Goal: Transaction & Acquisition: Obtain resource

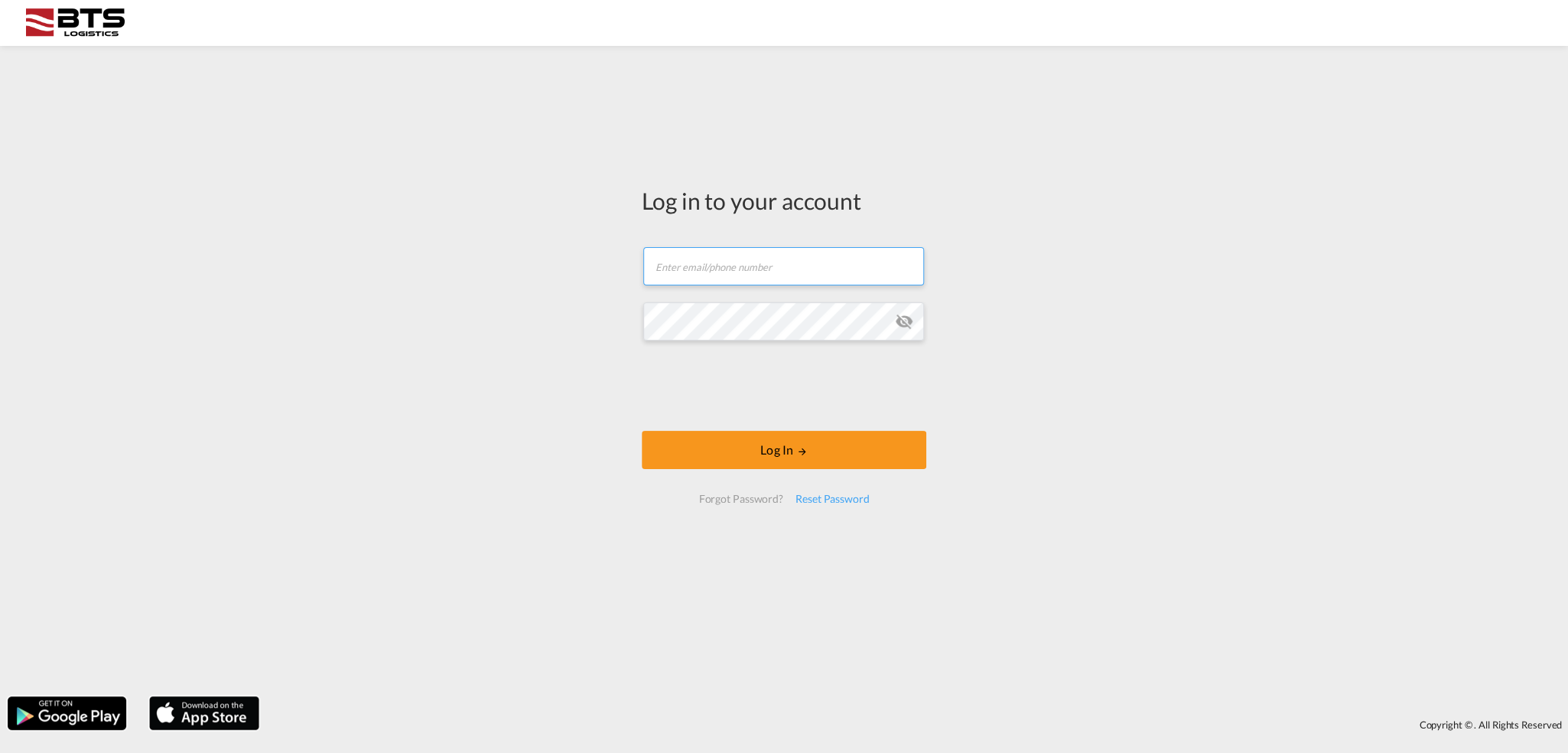
click at [750, 262] on input "text" at bounding box center [783, 266] width 280 height 39
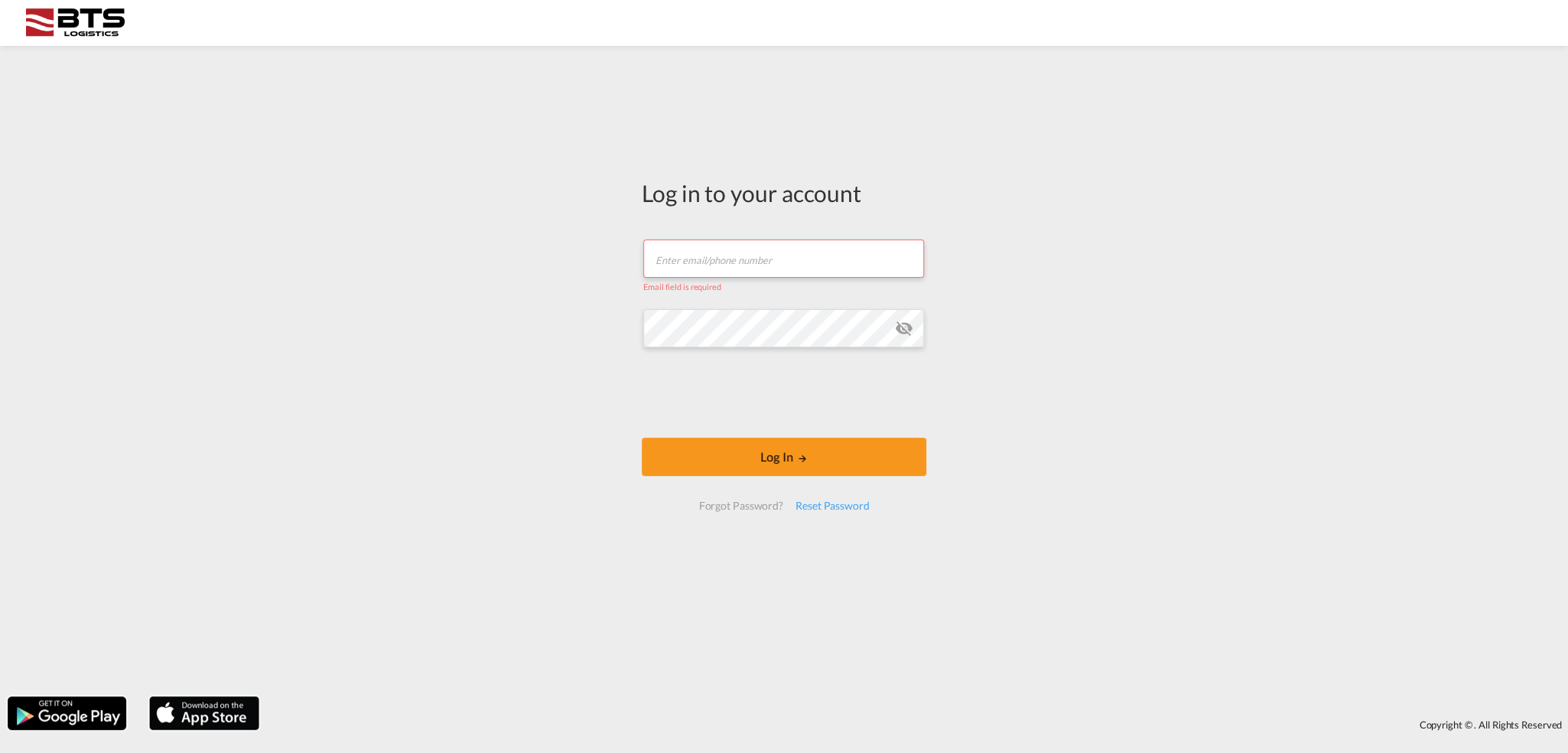
type input "[EMAIL_ADDRESS][DOMAIN_NAME]"
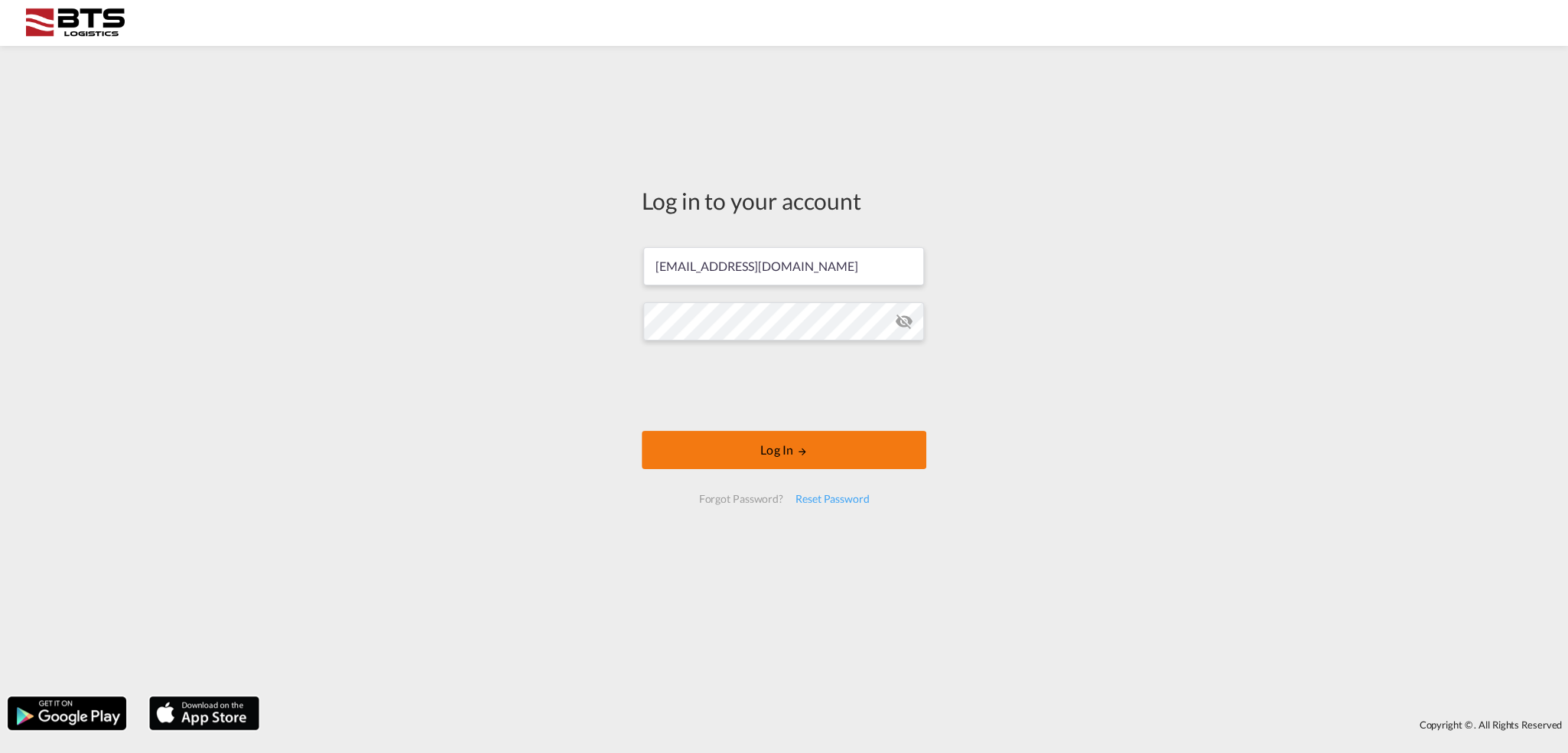
click at [824, 452] on button "Log In" at bounding box center [784, 450] width 284 height 39
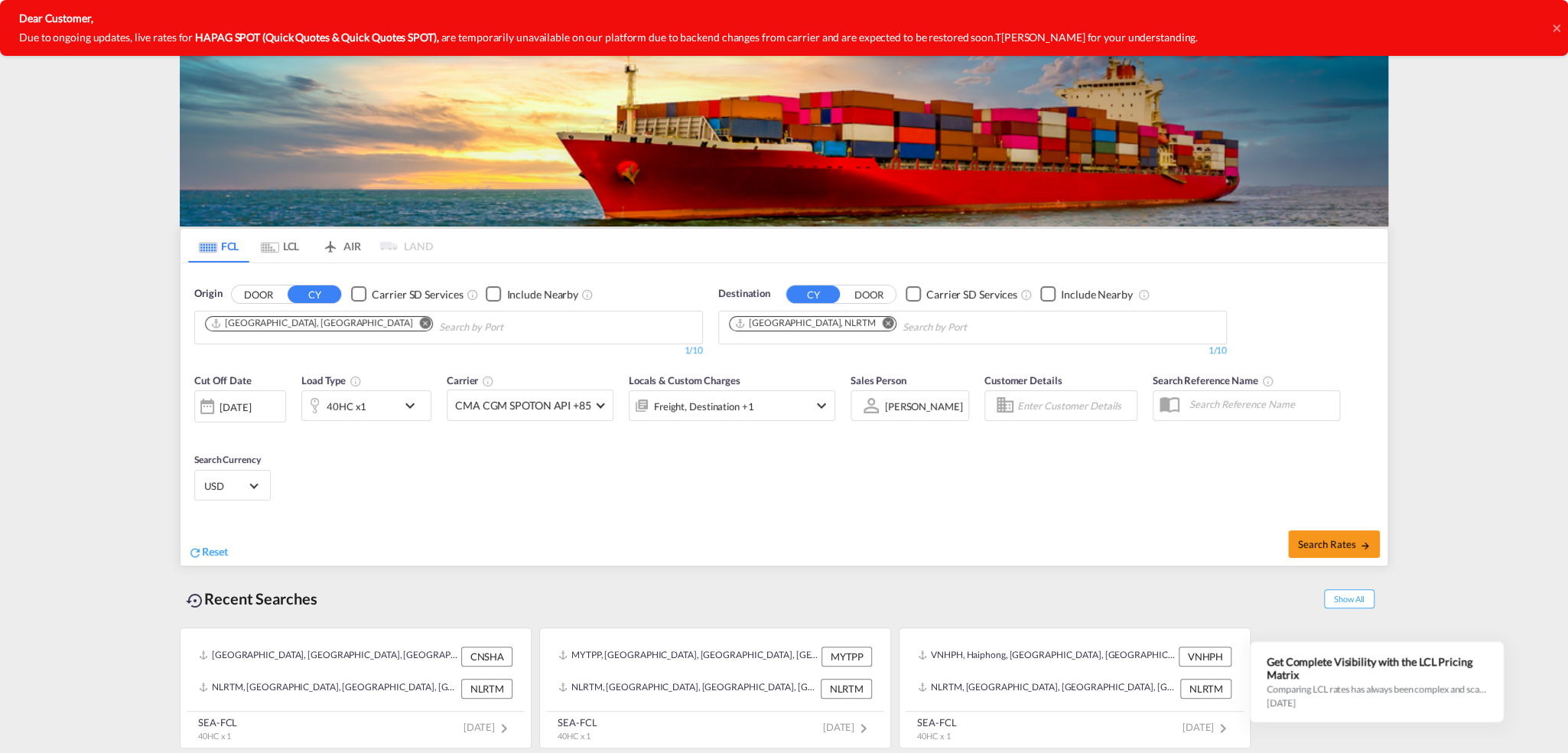
click at [1557, 30] on icon at bounding box center [1555, 28] width 8 height 8
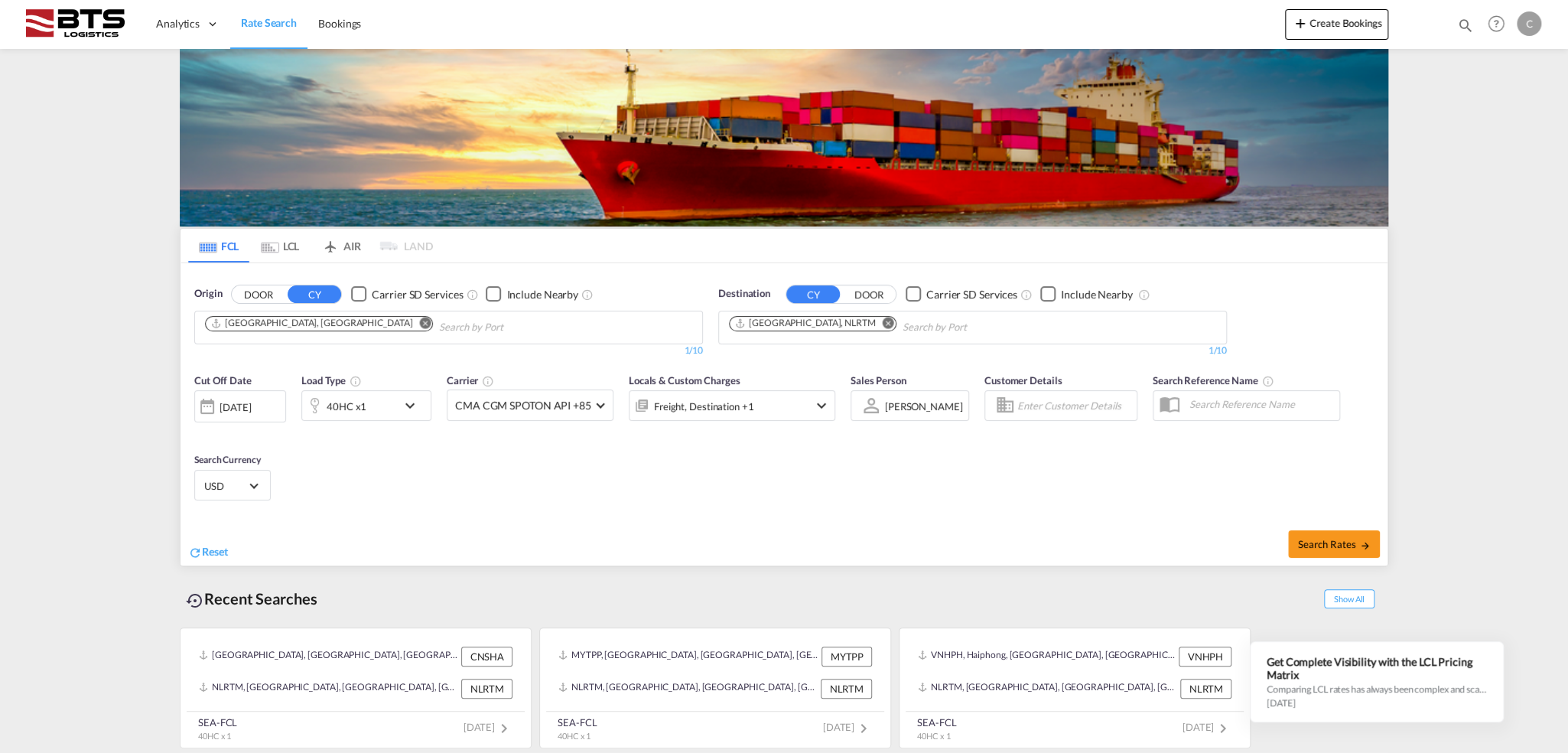
click at [439, 329] on input "Chips input." at bounding box center [511, 327] width 146 height 25
type input "[GEOGRAPHIC_DATA]"
click at [351, 356] on div "Colombo [GEOGRAPHIC_DATA] LKCMB" at bounding box center [322, 362] width 290 height 46
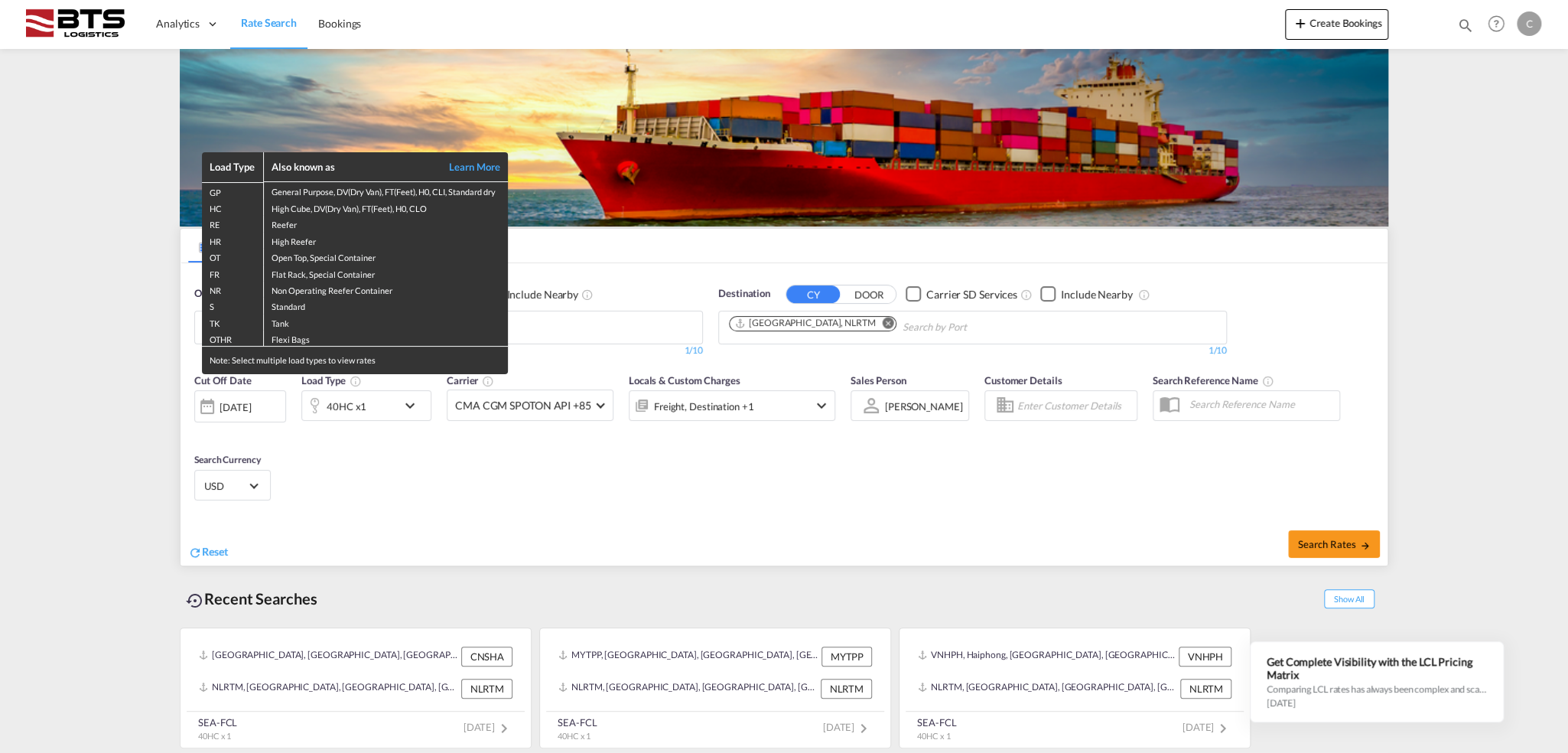
click at [407, 403] on div "Load Type Also known as Learn More GP General Purpose, DV(Dry Van), FT(Feet), H…" at bounding box center [784, 376] width 1568 height 753
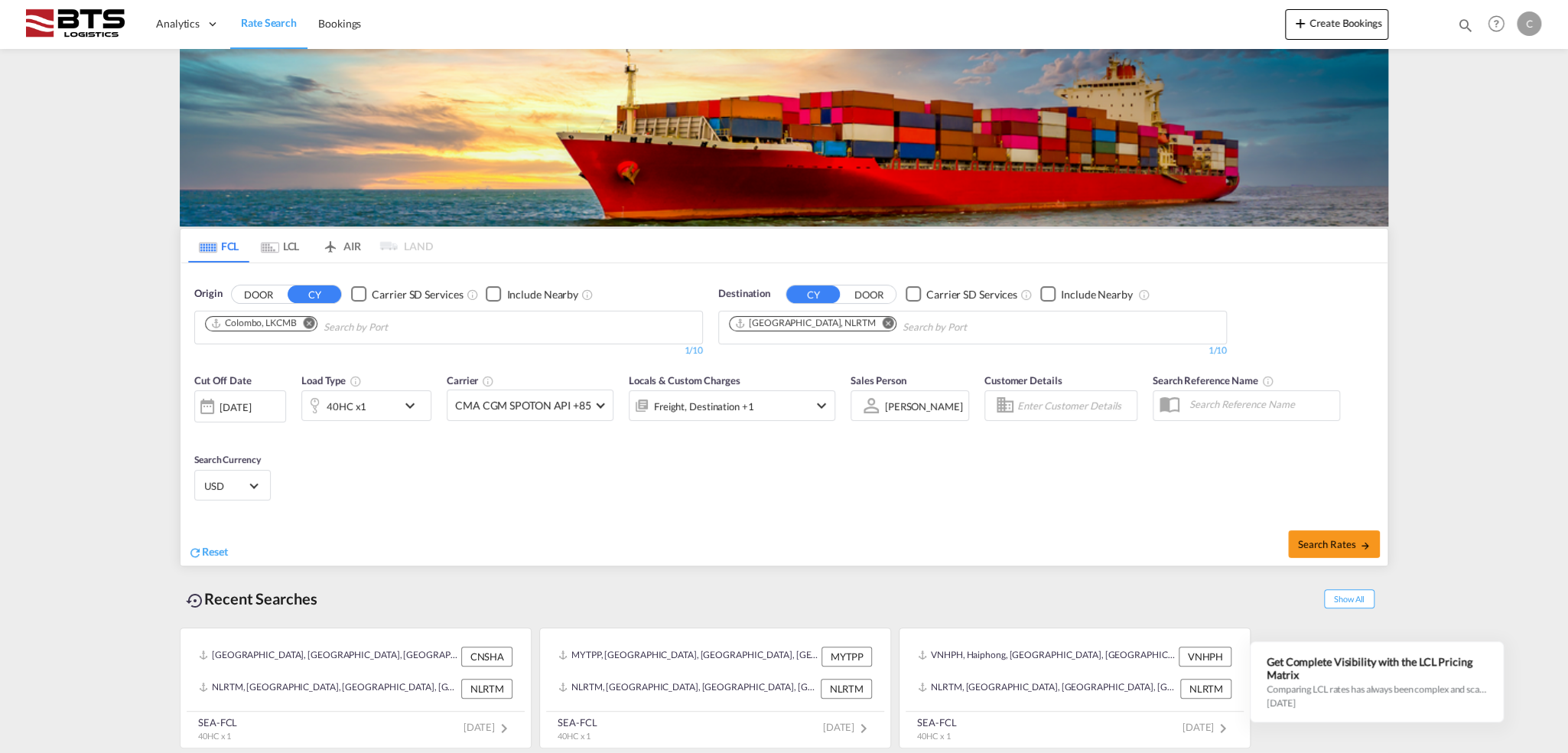
click at [407, 403] on md-icon "icon-chevron-down" at bounding box center [414, 405] width 26 height 19
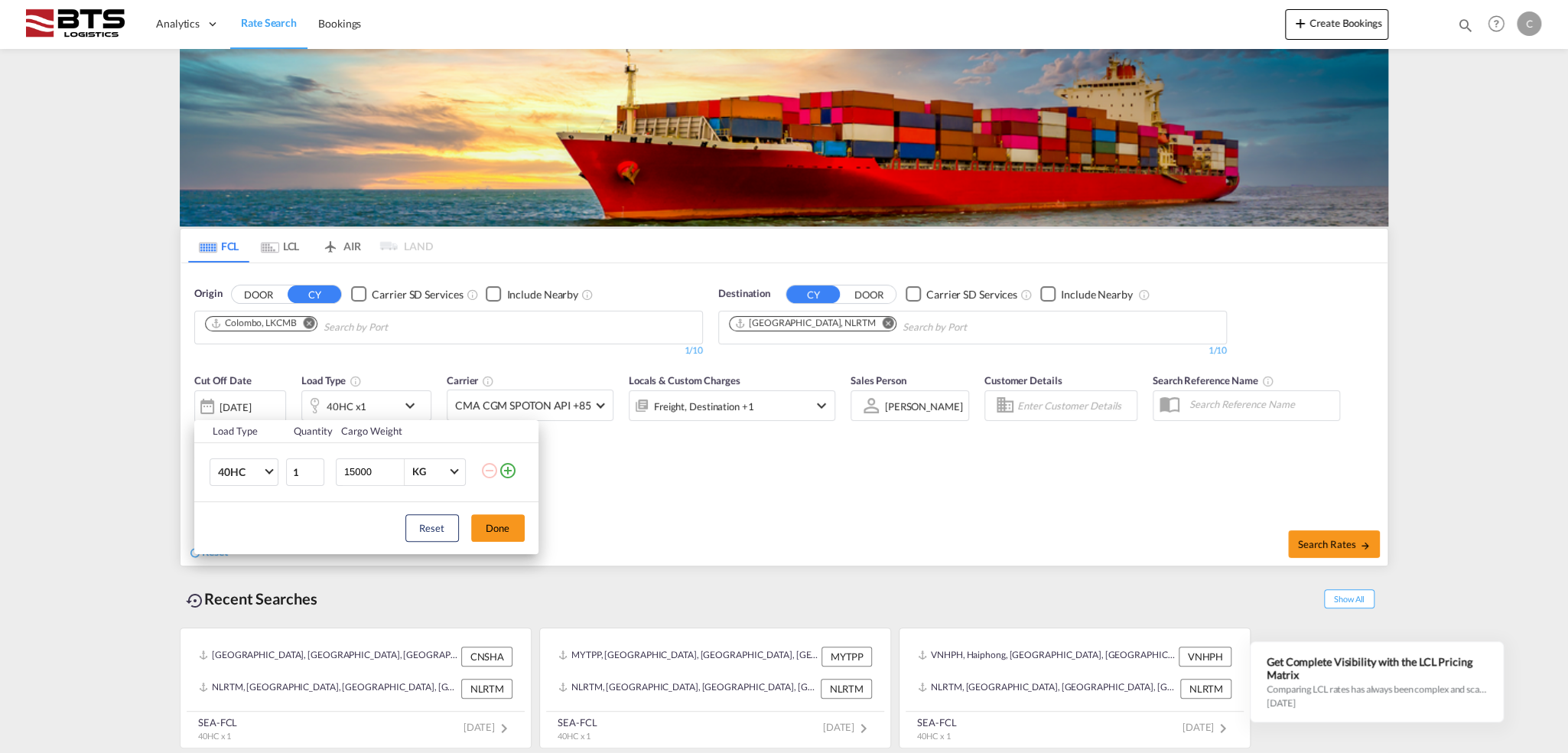
click at [503, 471] on md-icon "icon-plus-circle-outline" at bounding box center [507, 470] width 19 height 19
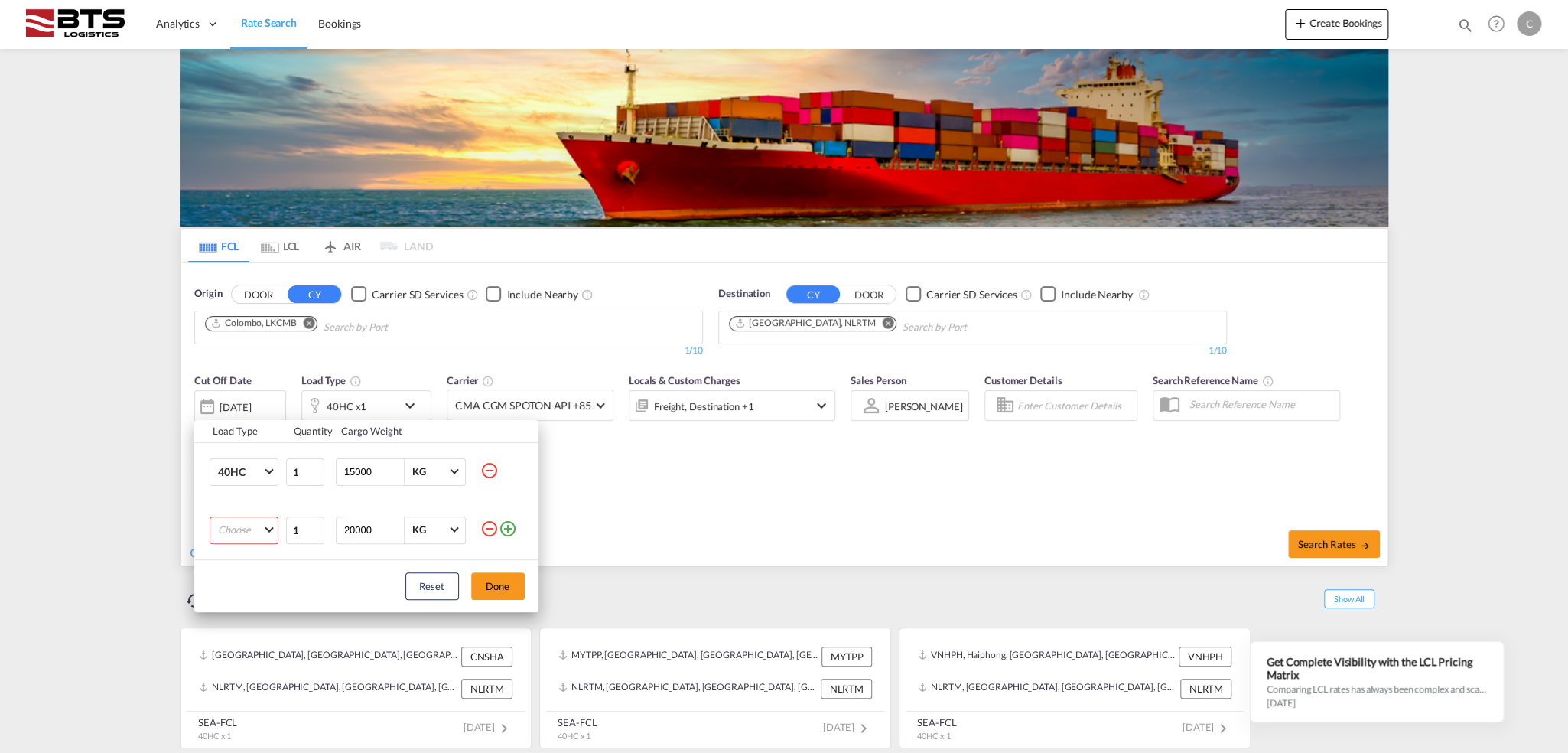
click at [486, 528] on md-icon "icon-minus-circle-outline" at bounding box center [489, 528] width 19 height 19
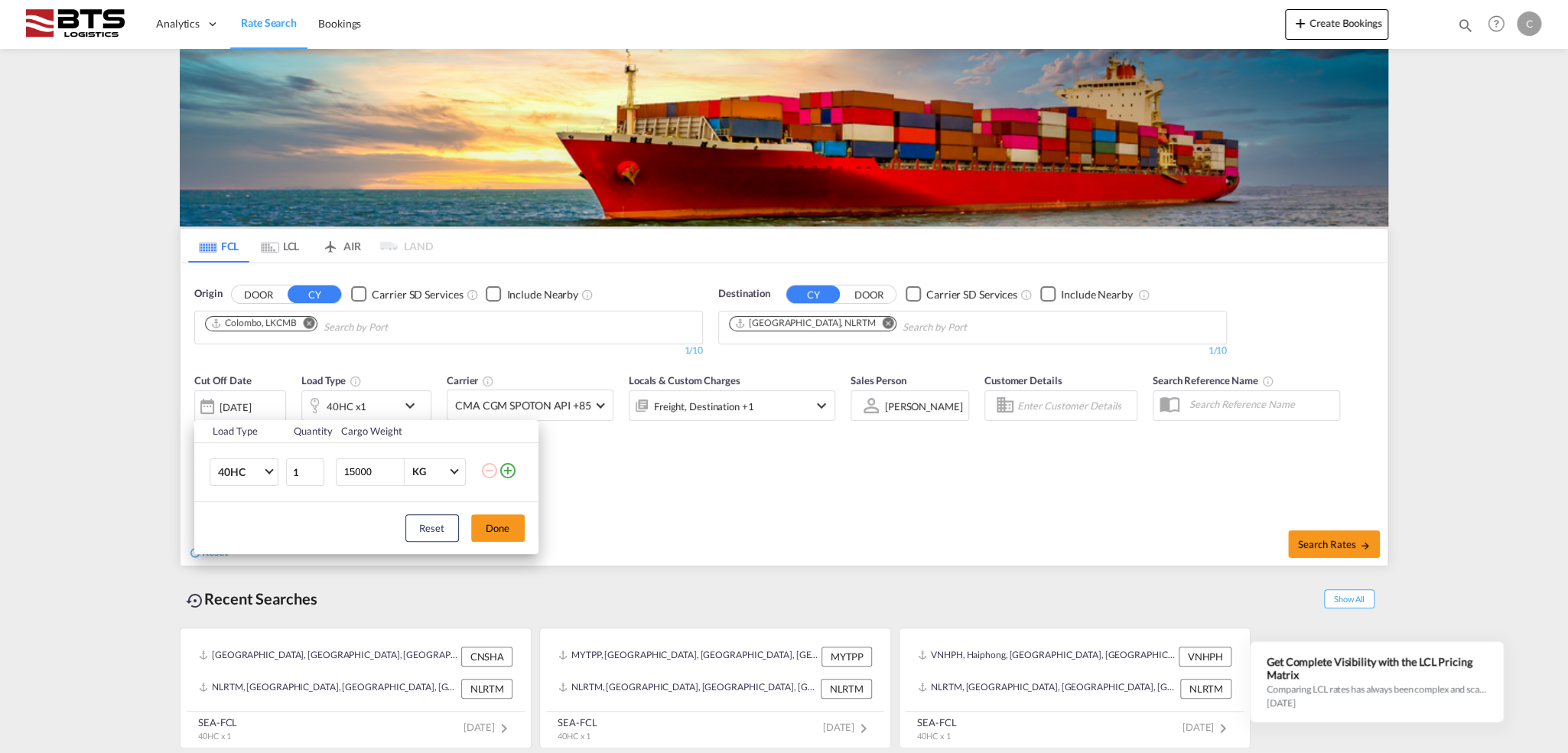
click at [488, 528] on button "Done" at bounding box center [498, 528] width 53 height 28
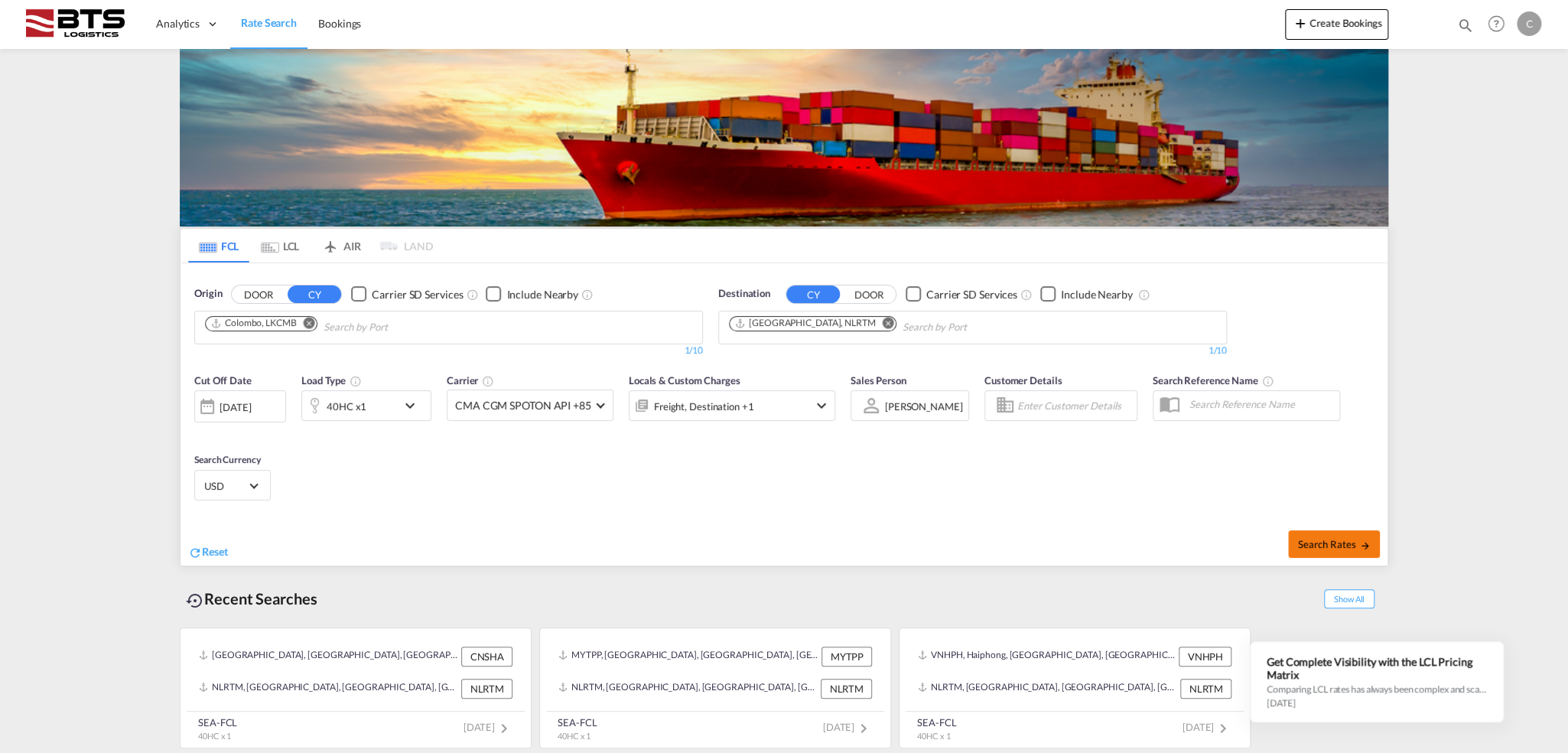
click at [1358, 547] on span "Search Rates" at bounding box center [1333, 544] width 73 height 12
type input "LKCMB to NLRTM / [DATE]"
